Goal: Transaction & Acquisition: Purchase product/service

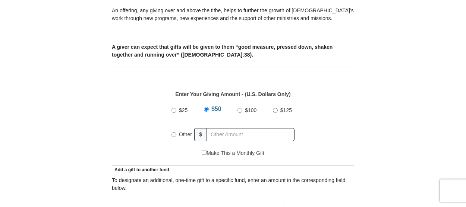
scroll to position [298, 0]
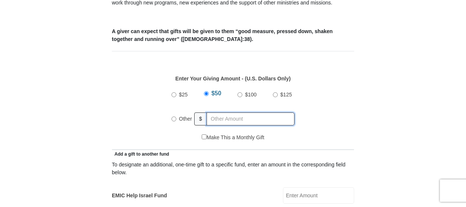
radio input "true"
click at [264, 113] on input "text" at bounding box center [251, 119] width 85 height 13
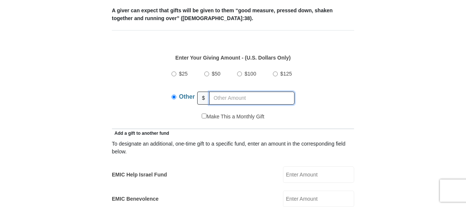
scroll to position [336, 0]
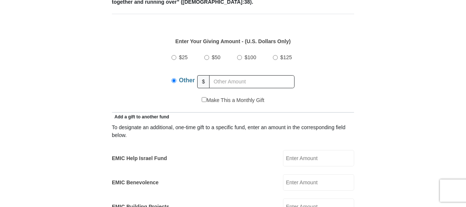
click at [287, 150] on input "EMIC Help Israel Fund" at bounding box center [318, 158] width 71 height 16
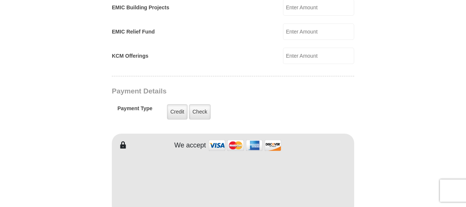
scroll to position [560, 0]
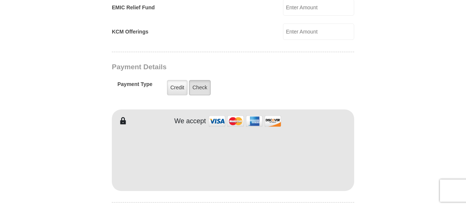
type input "116.39"
click at [197, 80] on label "Check" at bounding box center [200, 87] width 22 height 15
click at [0, 0] on input "Check" at bounding box center [0, 0] width 0 height 0
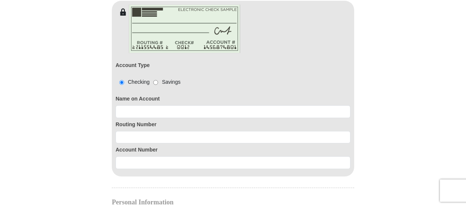
scroll to position [671, 0]
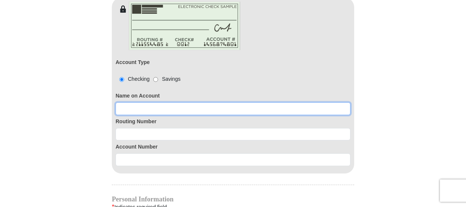
click at [199, 103] on input at bounding box center [233, 109] width 235 height 13
type input "322078341"
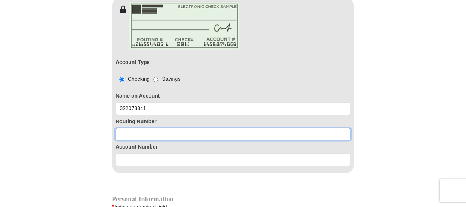
click at [216, 128] on input at bounding box center [233, 134] width 235 height 13
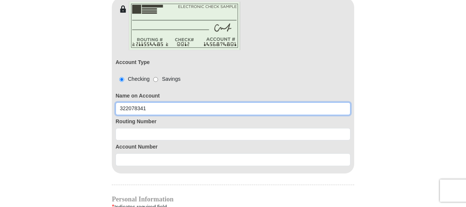
drag, startPoint x: 151, startPoint y: 96, endPoint x: 115, endPoint y: 97, distance: 36.6
click at [112, 98] on div "Account Type Checking Savings Name on Account 322078341 Routing Number Account …" at bounding box center [233, 93] width 242 height 161
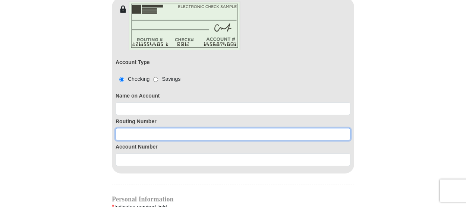
click at [143, 128] on input at bounding box center [233, 134] width 235 height 13
paste input "322078341"
type input "322078341"
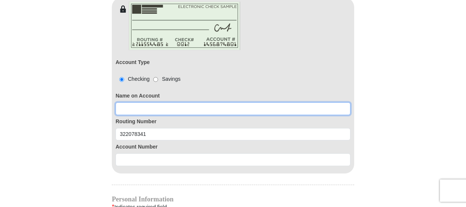
click at [178, 103] on input at bounding box center [233, 109] width 235 height 13
type input "[PERSON_NAME]"
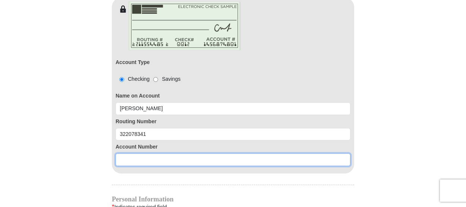
click at [169, 154] on input at bounding box center [233, 160] width 235 height 13
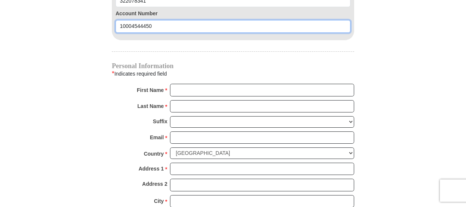
scroll to position [821, 0]
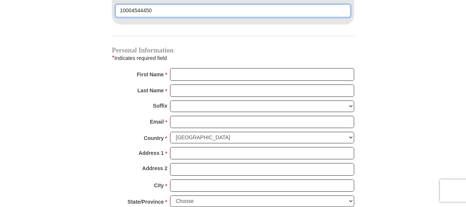
type input "10004544450"
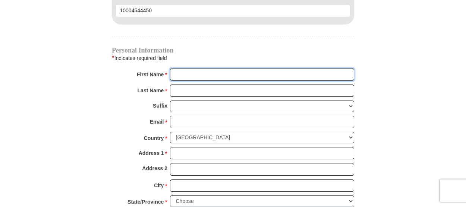
click at [229, 68] on input "First Name *" at bounding box center [262, 74] width 184 height 13
type input "[PERSON_NAME]"
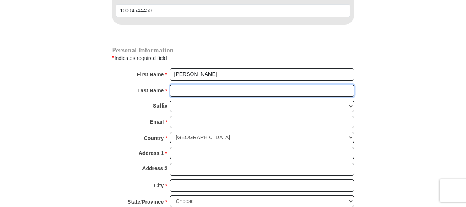
type input "[PERSON_NAME]"
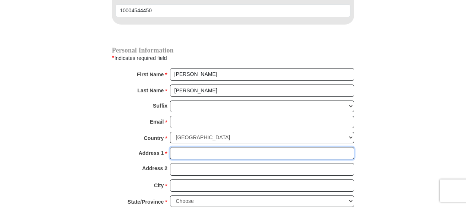
type input "[STREET_ADDRESS]"
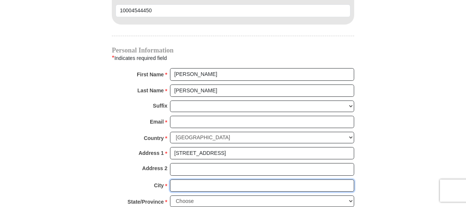
type input "[GEOGRAPHIC_DATA]"
select select "CA"
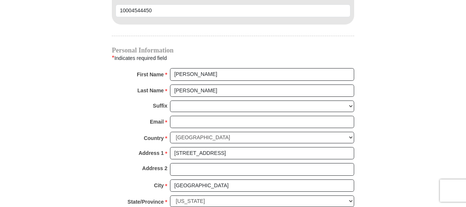
type input "91343"
type input "8186319454"
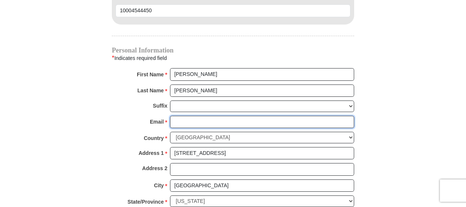
click at [195, 116] on input "Email *" at bounding box center [262, 122] width 184 height 13
type input "[EMAIL_ADDRESS][DOMAIN_NAME]"
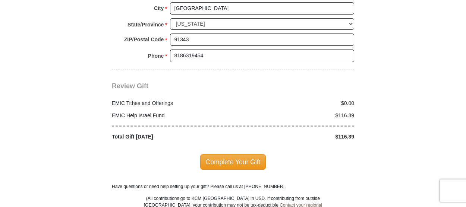
scroll to position [1007, 0]
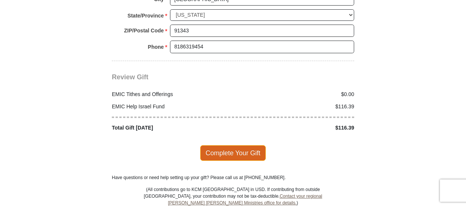
click at [224, 145] on span "Complete Your Gift" at bounding box center [233, 153] width 66 height 16
